Goal: Transaction & Acquisition: Purchase product/service

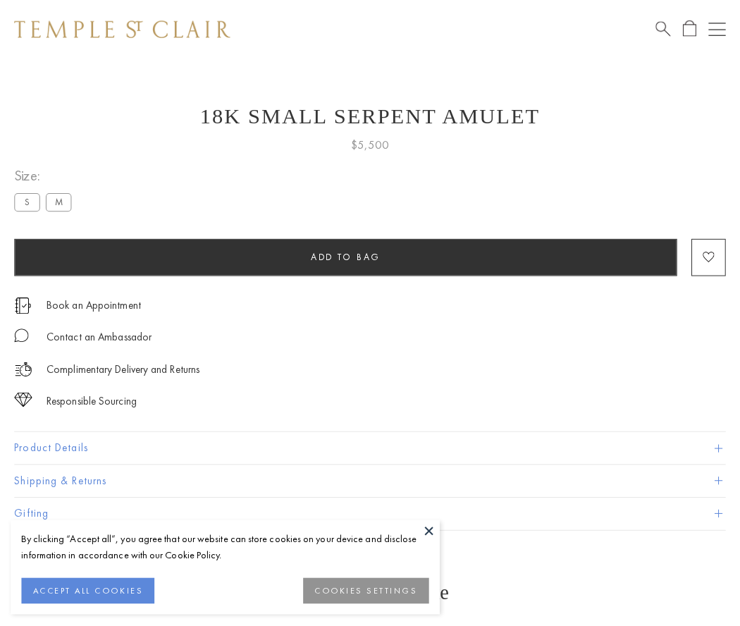
scroll to position [56, 0]
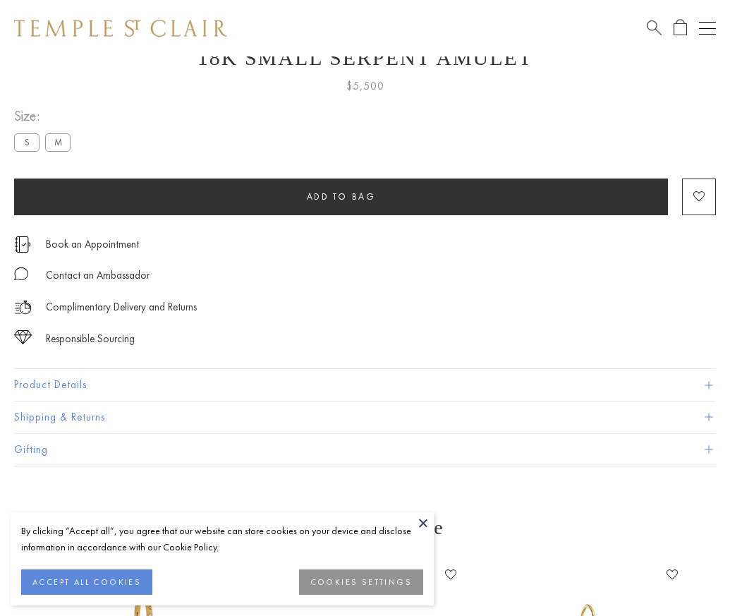
click at [341, 196] on span "Add to bag" at bounding box center [341, 196] width 69 height 12
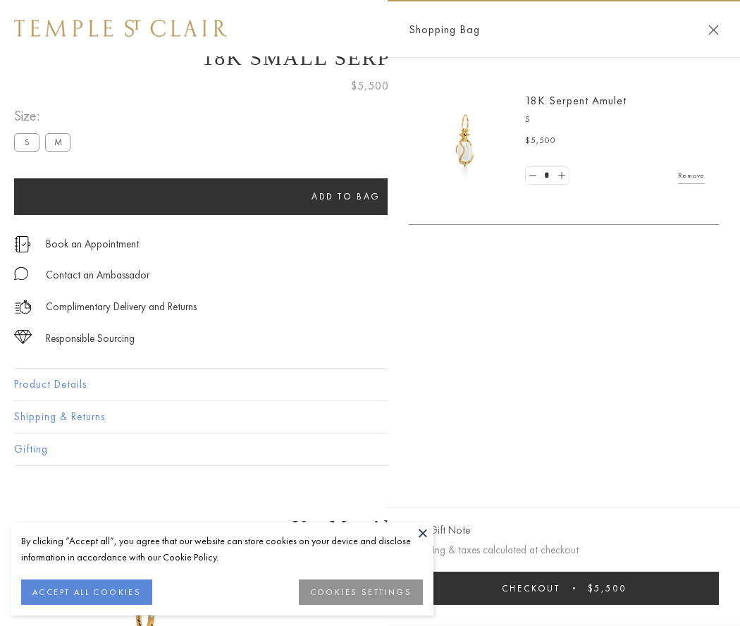
click at [599, 588] on button "Checkout $5,500" at bounding box center [564, 588] width 310 height 33
